Goal: Task Accomplishment & Management: Manage account settings

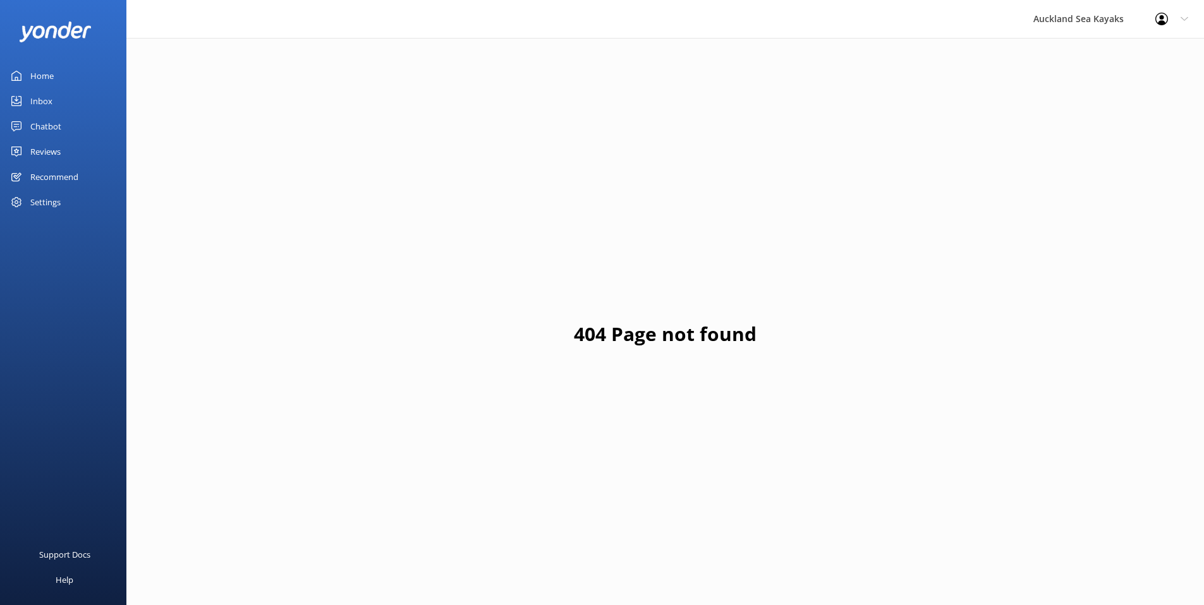
click at [54, 155] on div "Reviews" at bounding box center [45, 151] width 30 height 25
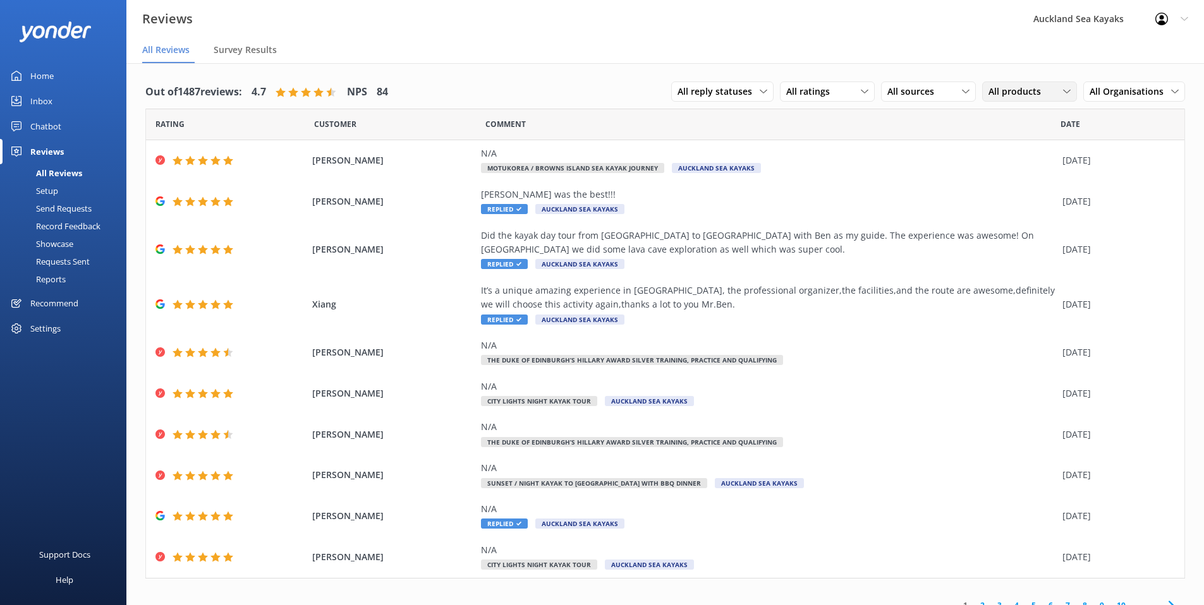
click at [1013, 92] on span "All products" at bounding box center [1018, 92] width 60 height 14
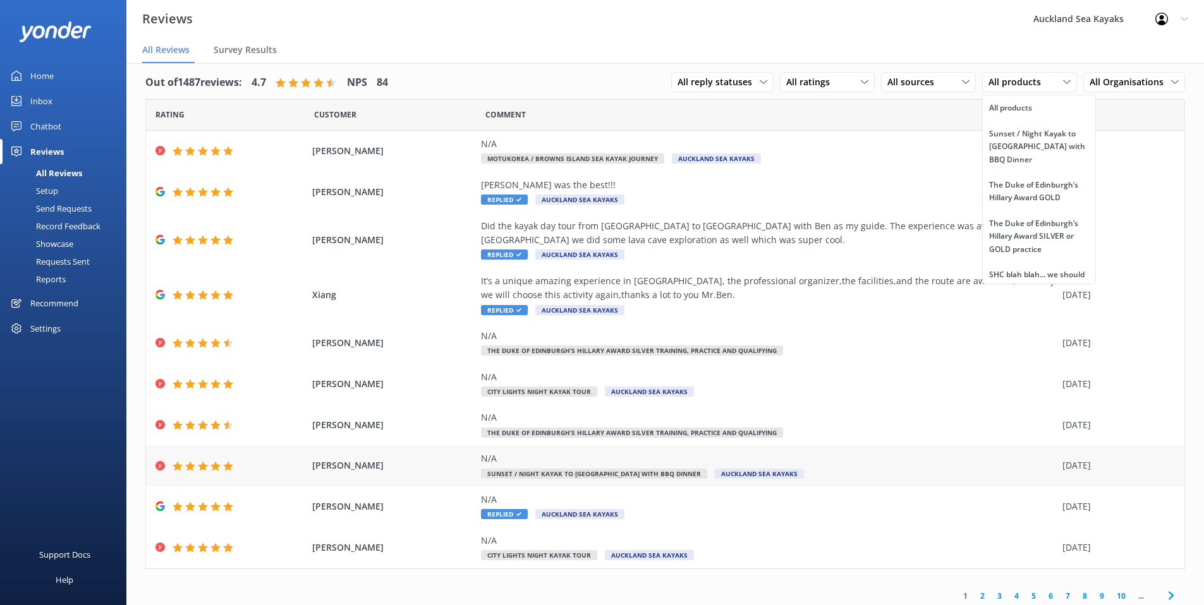
scroll to position [15, 0]
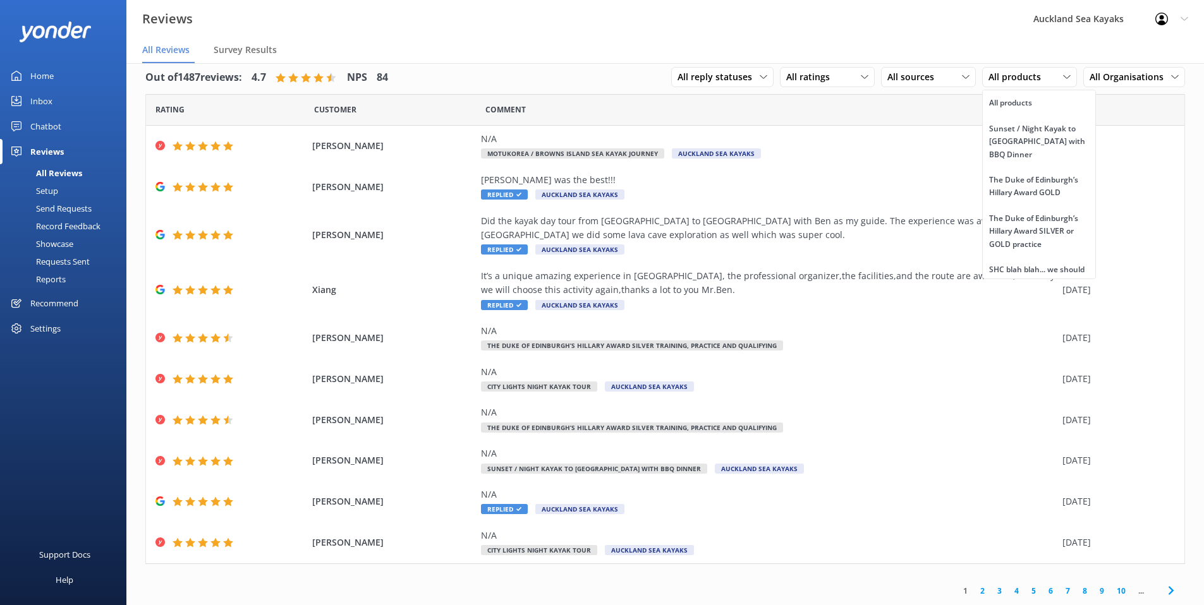
click at [974, 591] on link "2" at bounding box center [982, 591] width 17 height 12
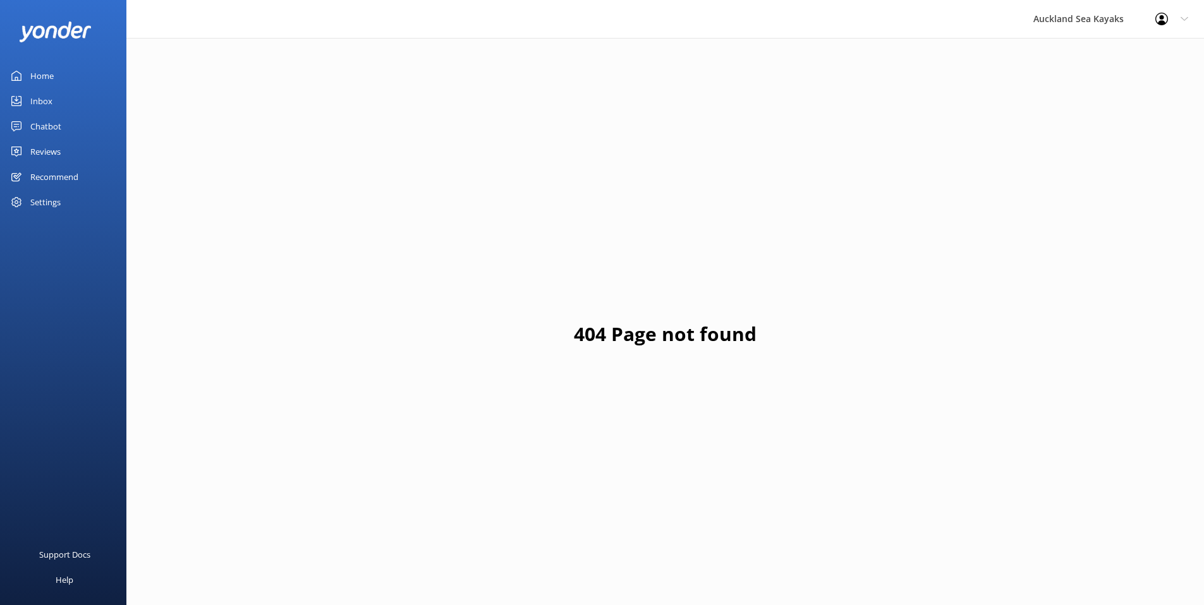
click at [45, 203] on div "Settings" at bounding box center [45, 202] width 30 height 25
